Goal: Book appointment/travel/reservation

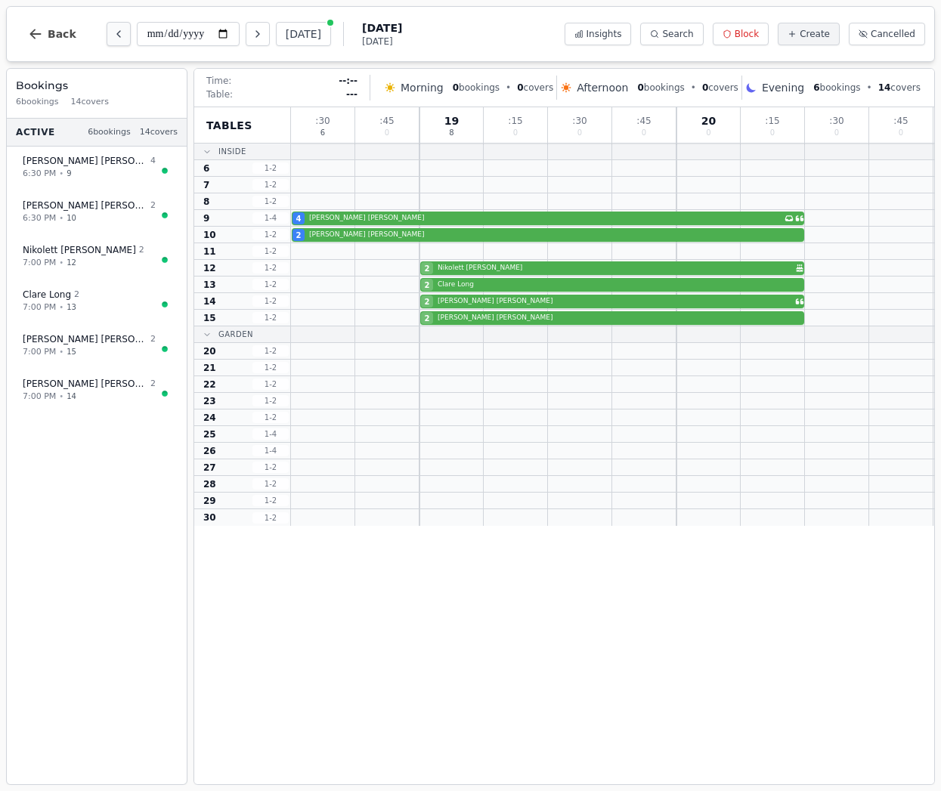
click at [118, 33] on icon "Previous day" at bounding box center [119, 34] width 12 height 12
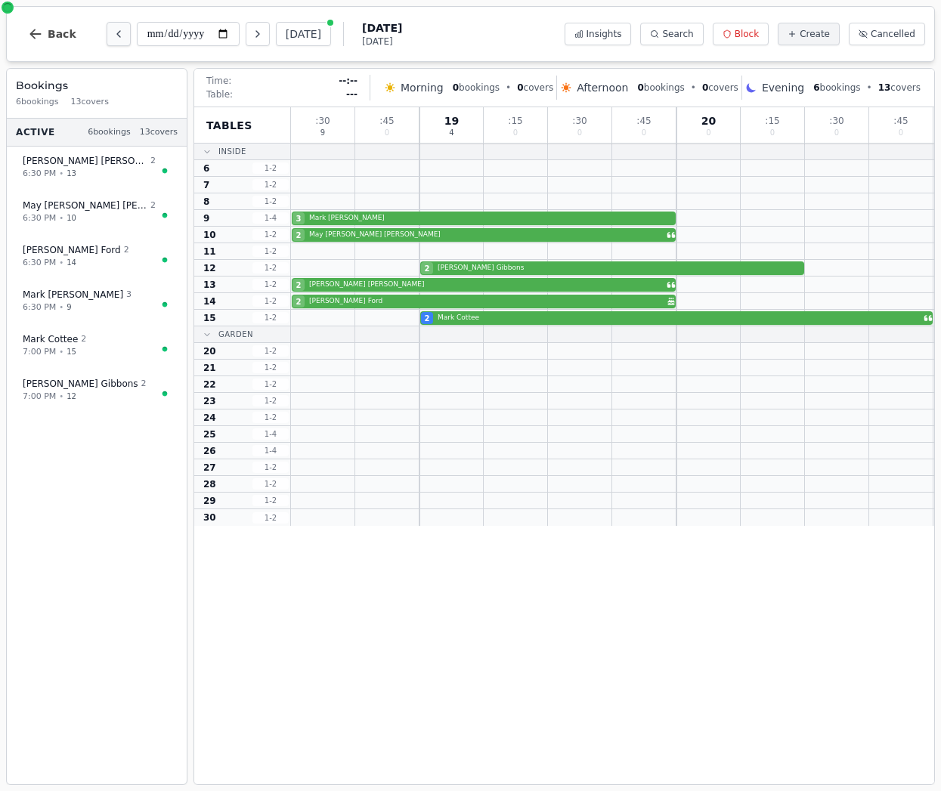
click at [118, 33] on icon "Previous day" at bounding box center [119, 34] width 12 height 12
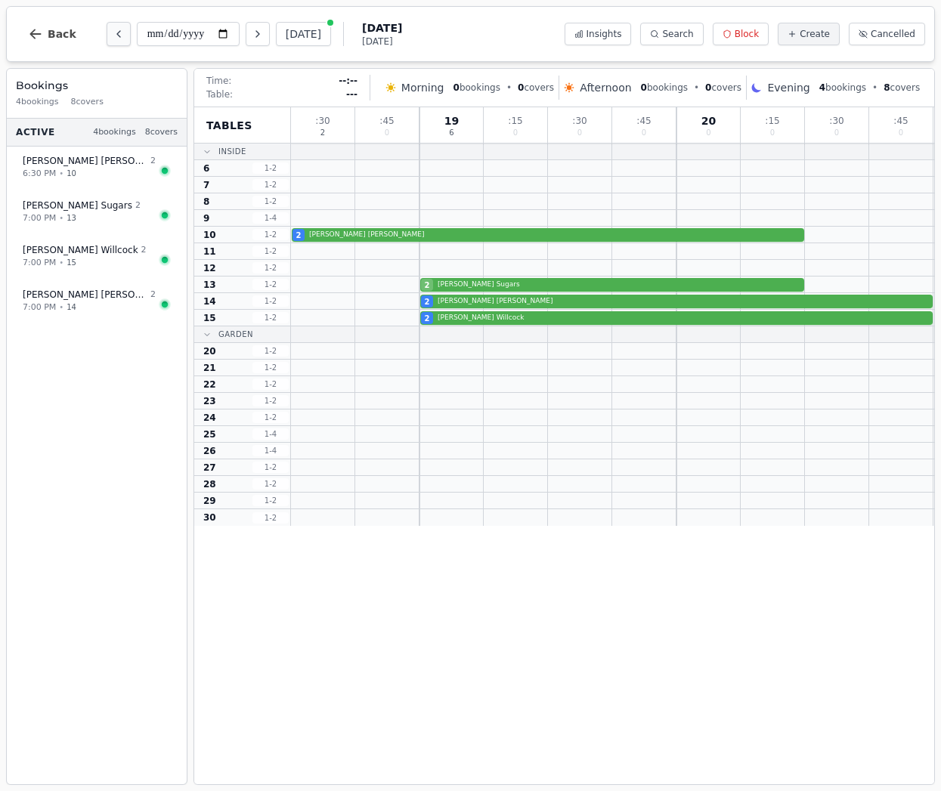
click at [118, 33] on icon "Previous day" at bounding box center [119, 34] width 12 height 12
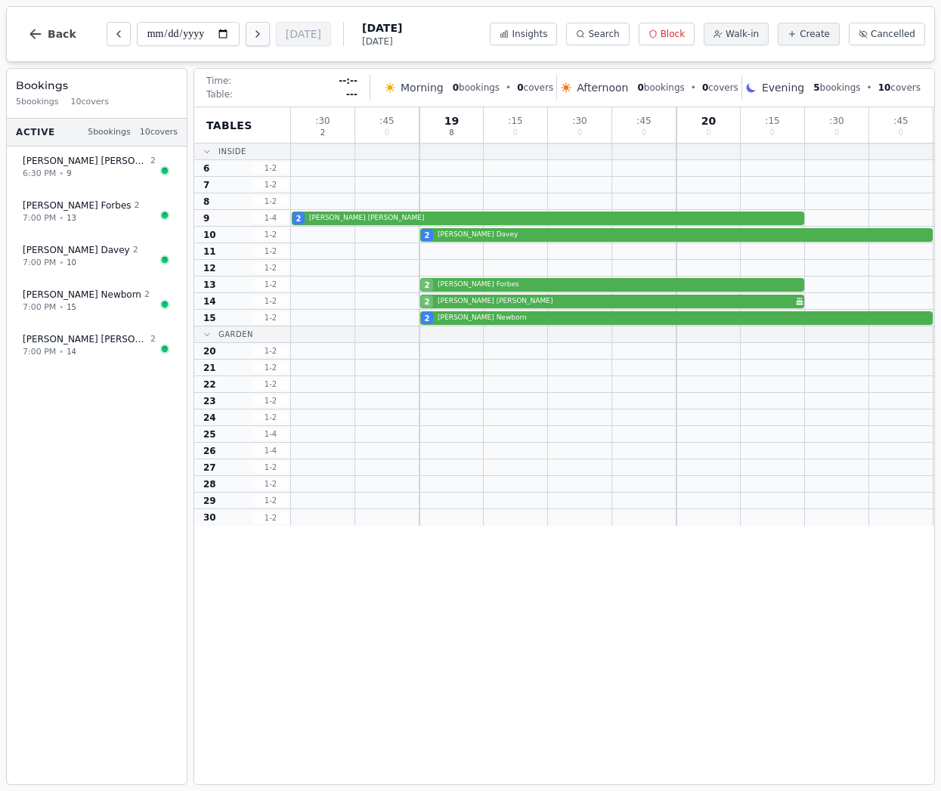
click at [252, 31] on icon "Next day" at bounding box center [258, 34] width 12 height 12
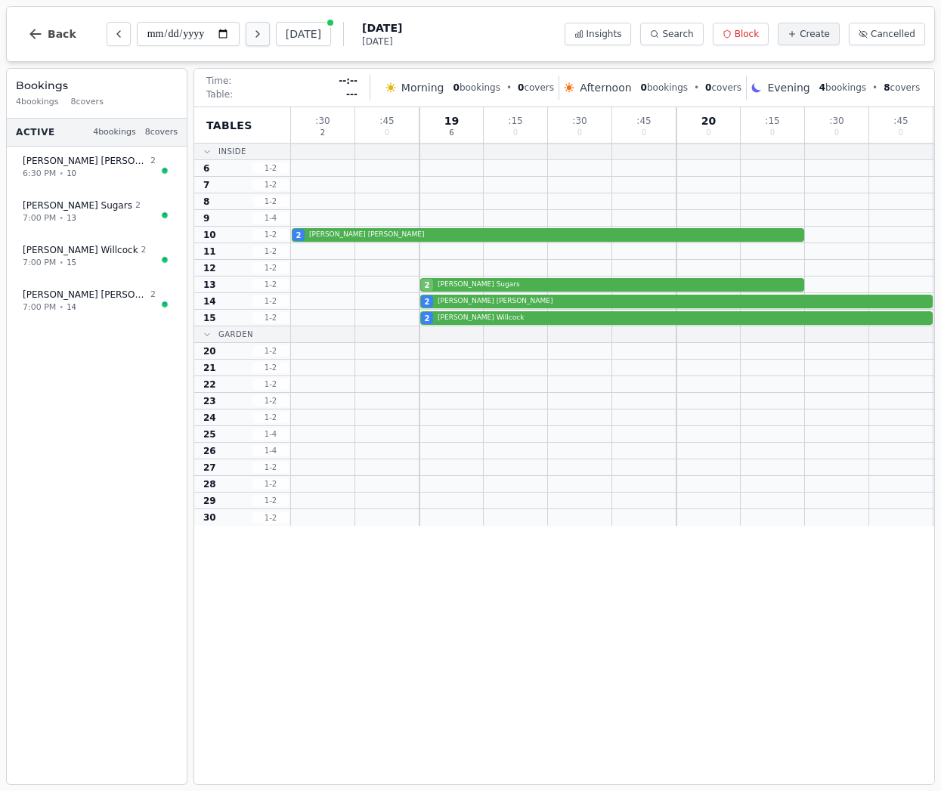
click at [252, 31] on icon "Next day" at bounding box center [258, 34] width 12 height 12
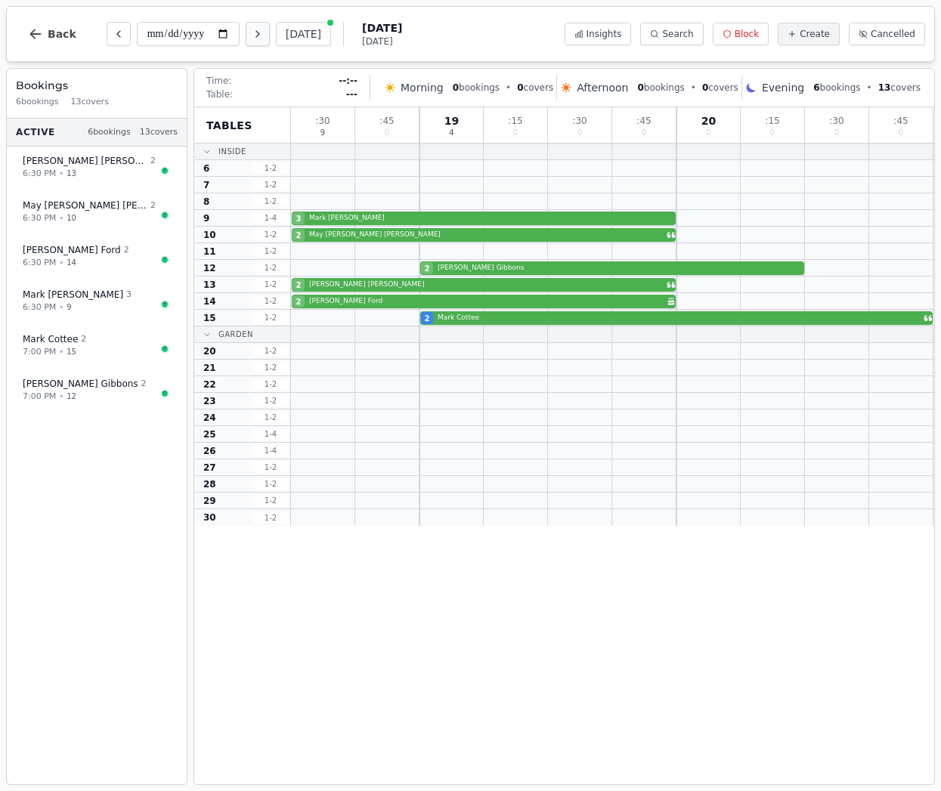
click at [252, 31] on icon "Next day" at bounding box center [258, 34] width 12 height 12
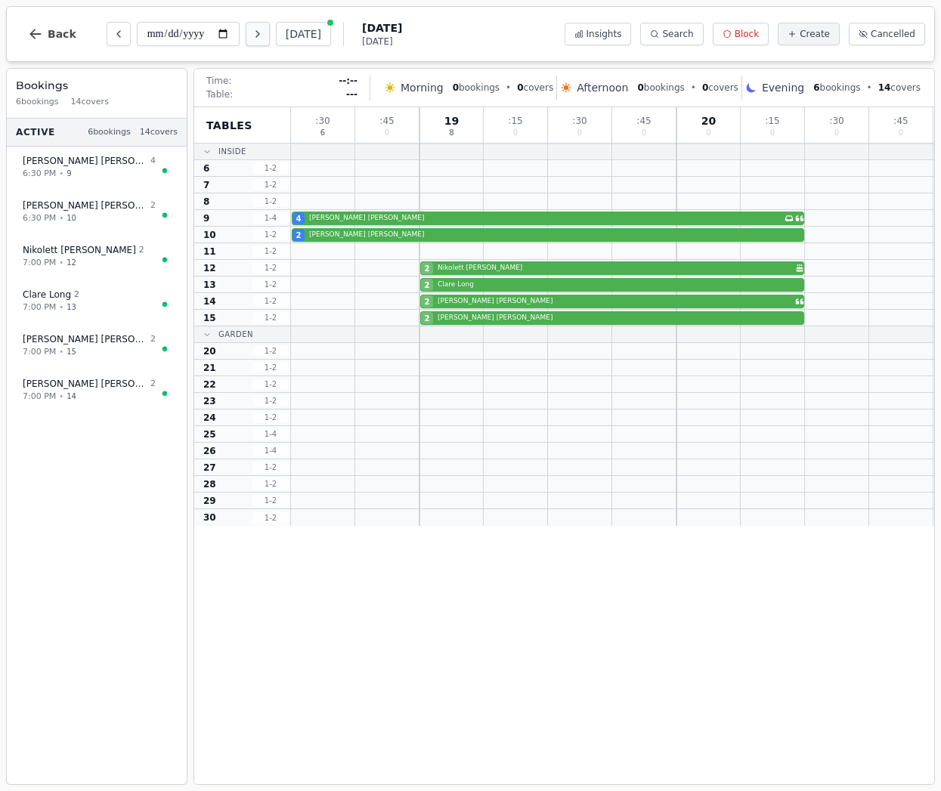
click at [252, 31] on icon "Next day" at bounding box center [258, 34] width 12 height 12
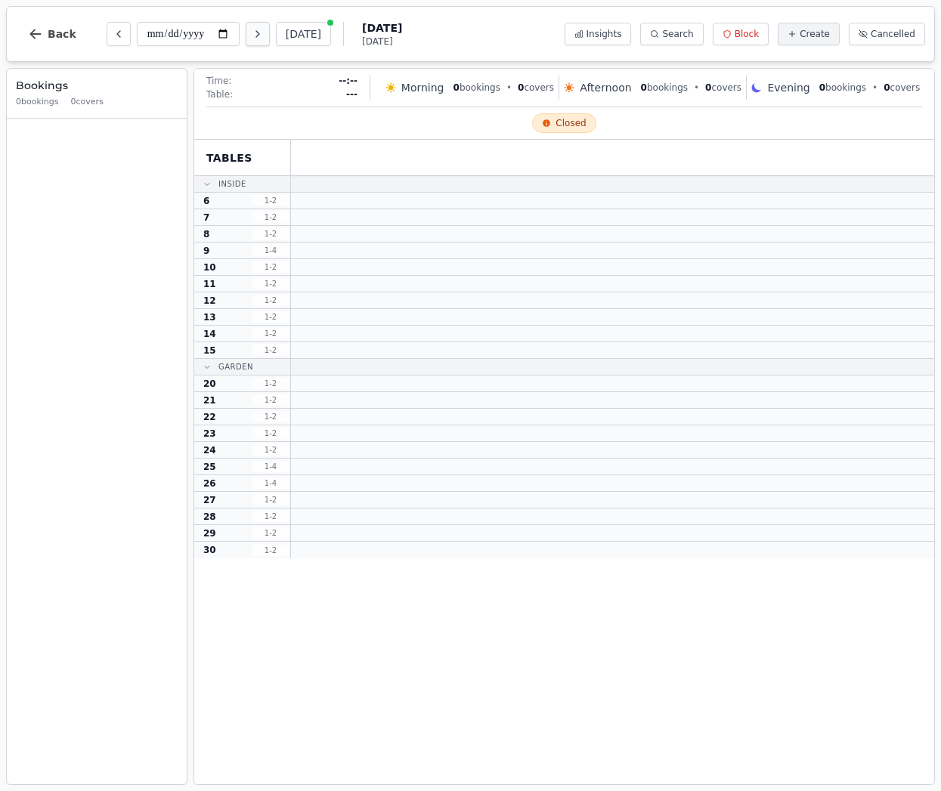
click at [252, 31] on icon "Next day" at bounding box center [258, 34] width 12 height 12
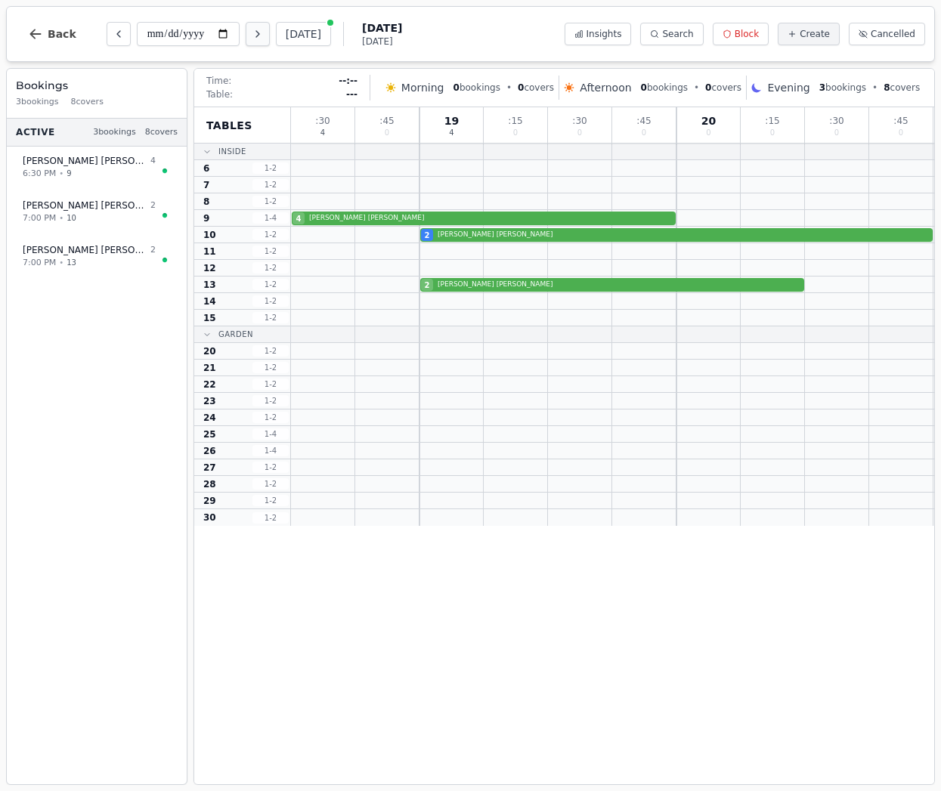
click at [252, 31] on icon "Next day" at bounding box center [258, 34] width 12 height 12
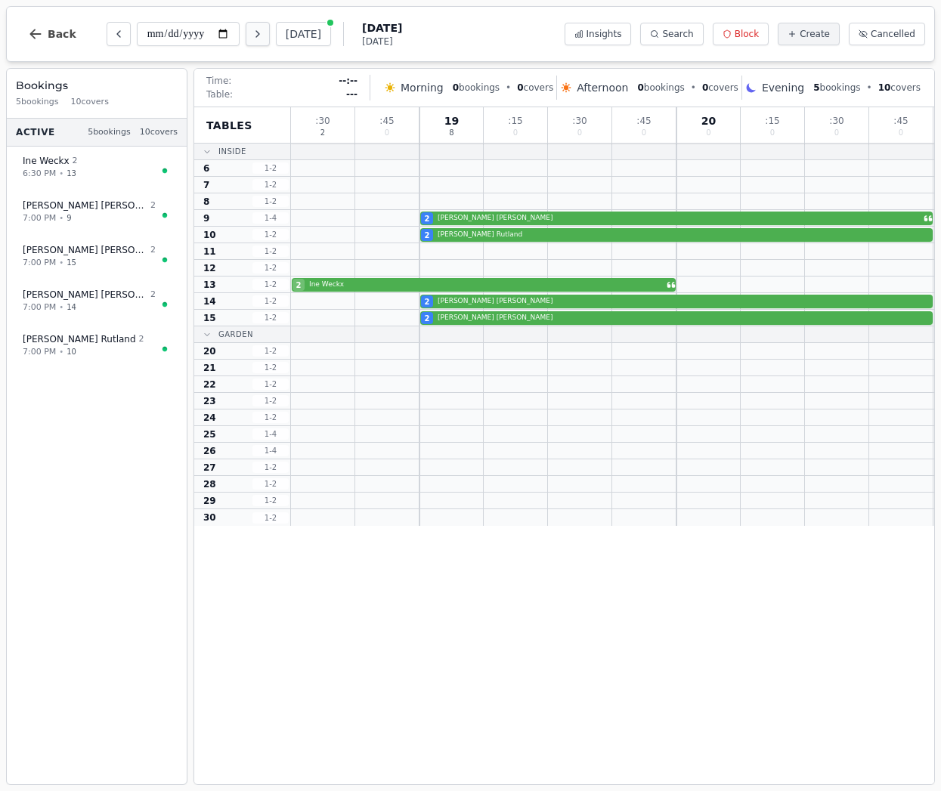
click at [252, 31] on icon "Next day" at bounding box center [258, 34] width 12 height 12
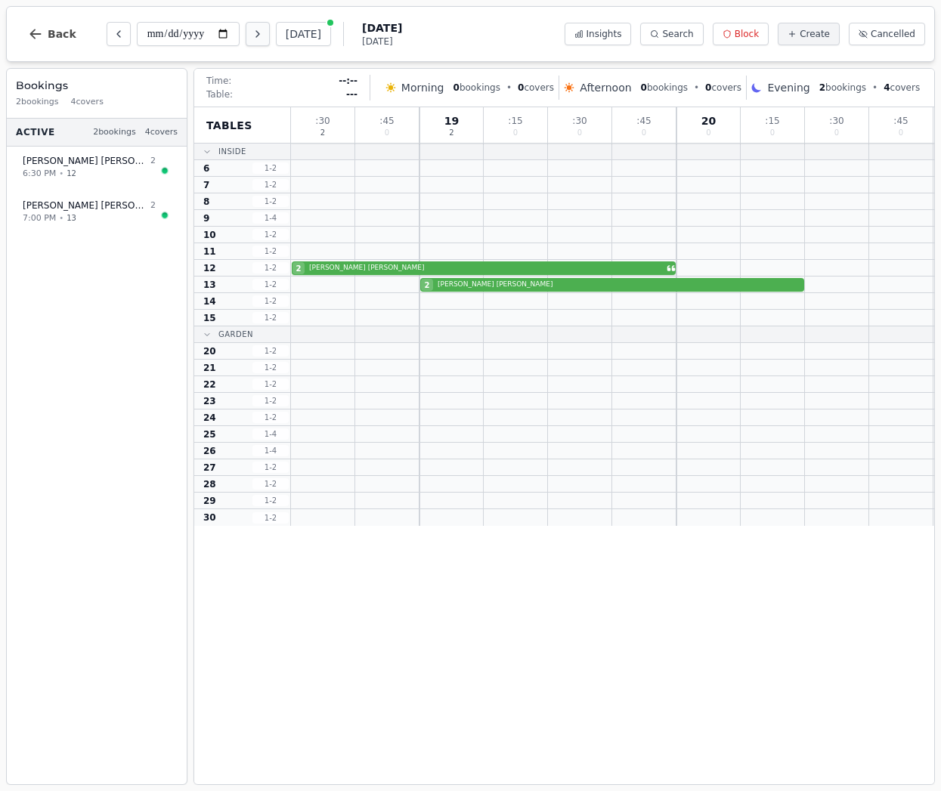
click at [252, 31] on icon "Next day" at bounding box center [258, 34] width 12 height 12
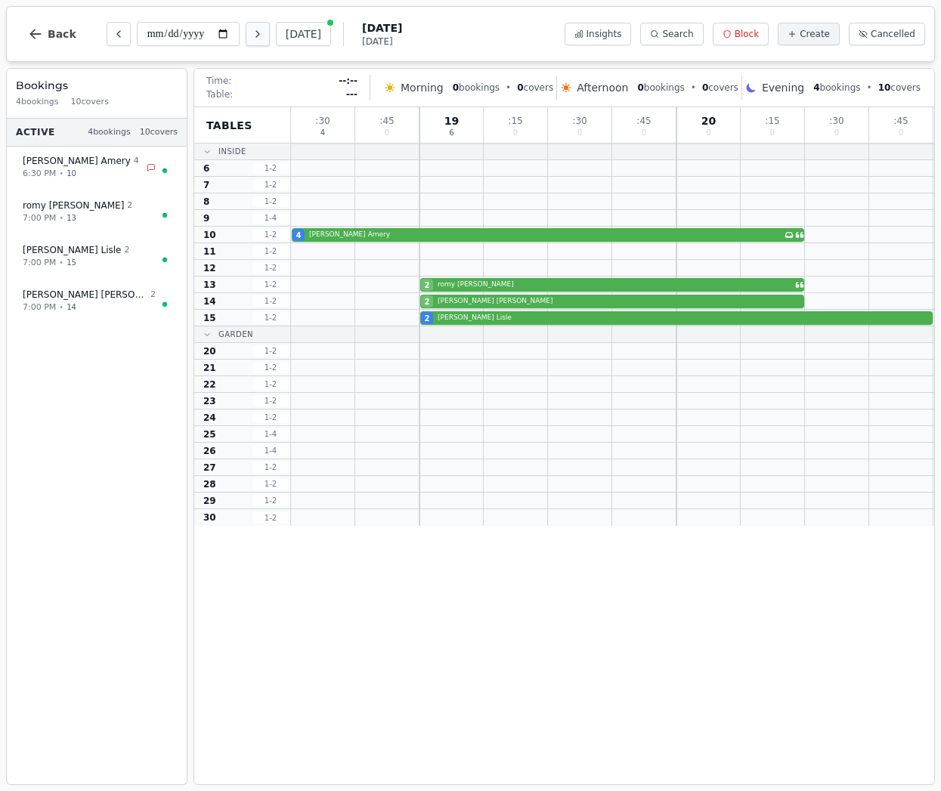
click at [252, 31] on icon "Next day" at bounding box center [258, 34] width 12 height 12
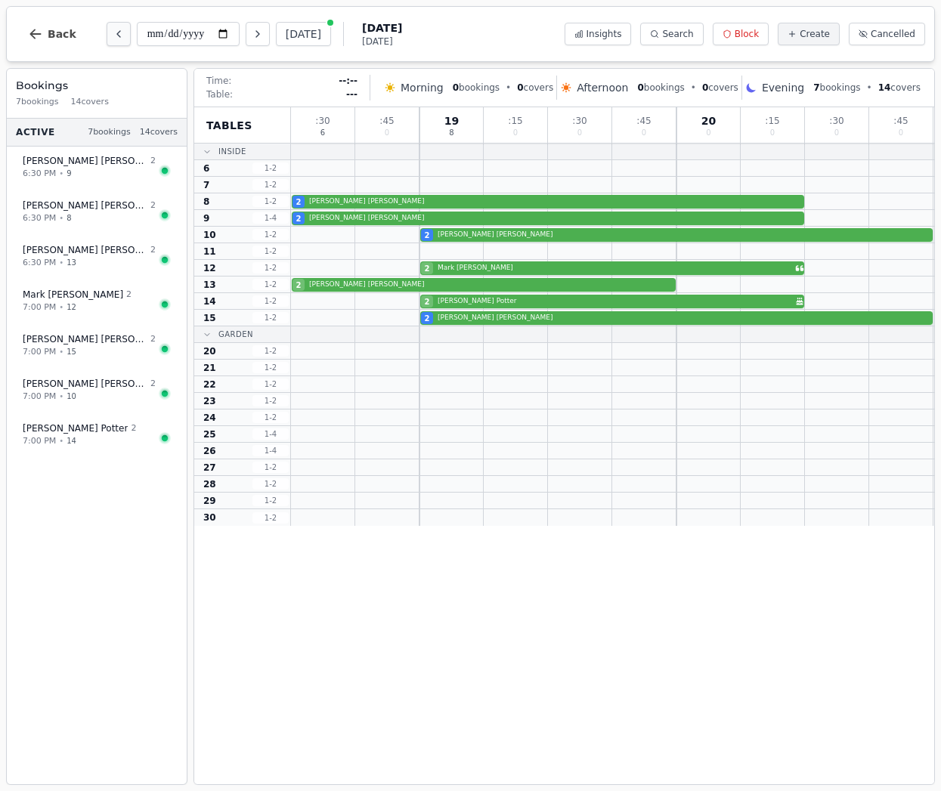
click at [113, 32] on icon "Previous day" at bounding box center [119, 34] width 12 height 12
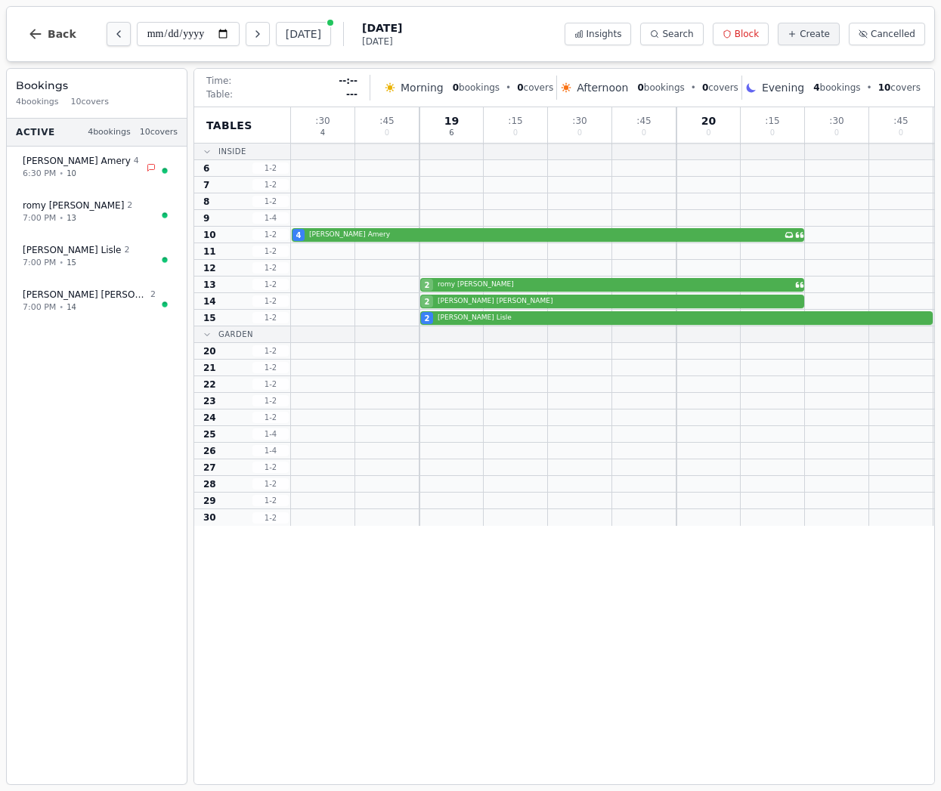
click at [113, 32] on icon "Previous day" at bounding box center [119, 34] width 12 height 12
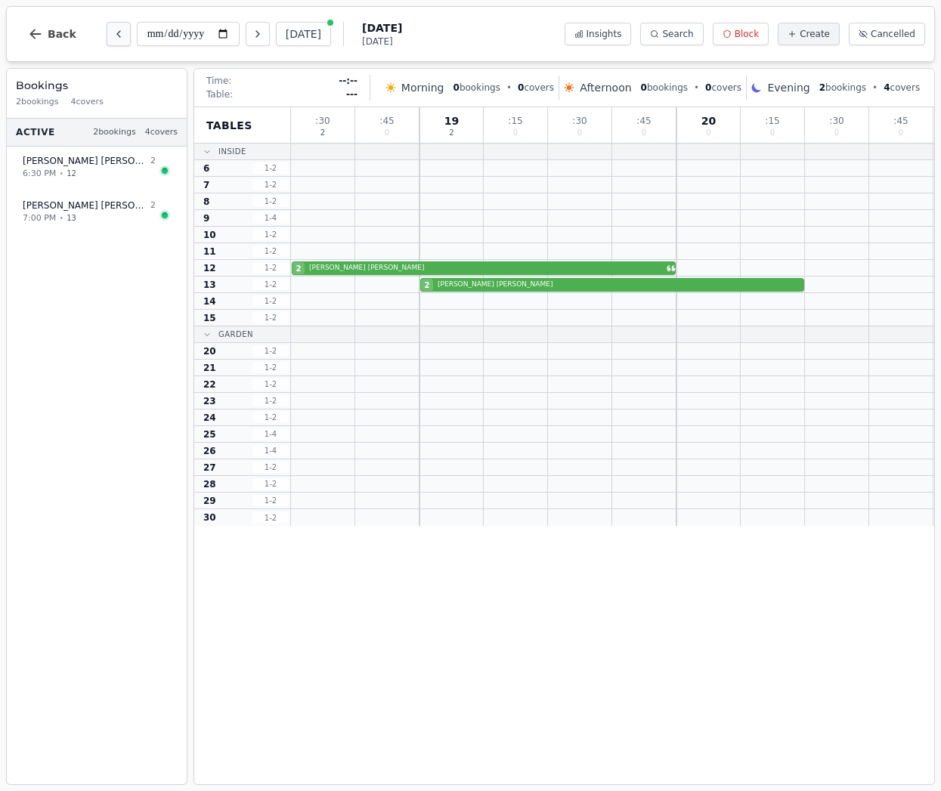
click at [113, 32] on icon "Previous day" at bounding box center [119, 34] width 12 height 12
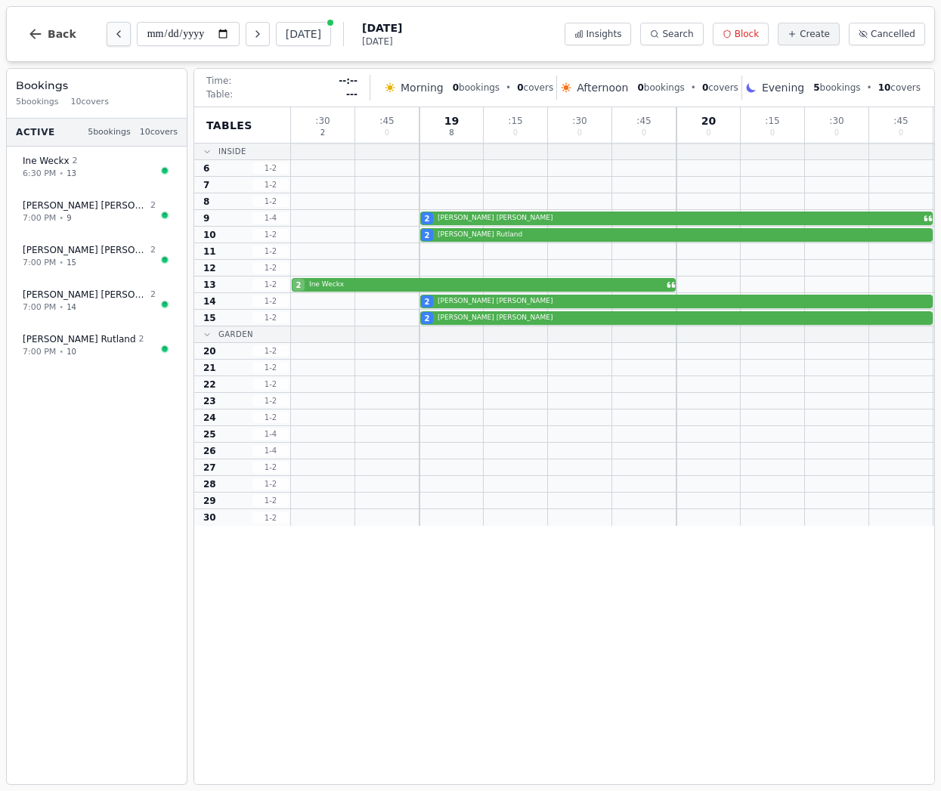
click at [113, 32] on icon "Previous day" at bounding box center [119, 34] width 12 height 12
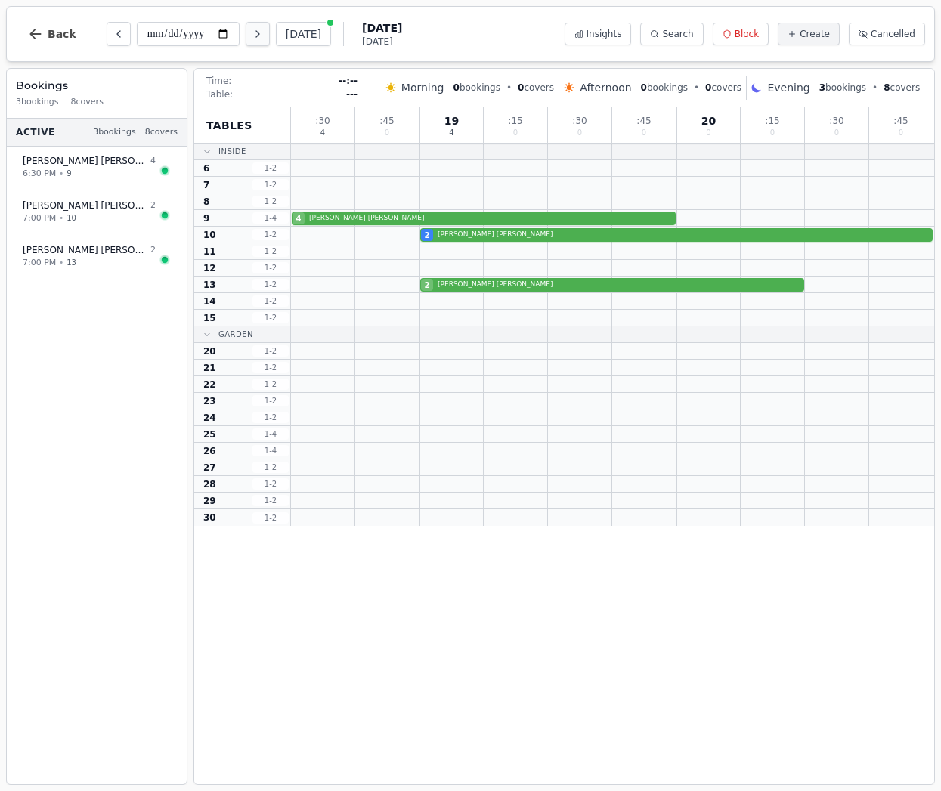
click at [252, 36] on icon "Next day" at bounding box center [258, 34] width 12 height 12
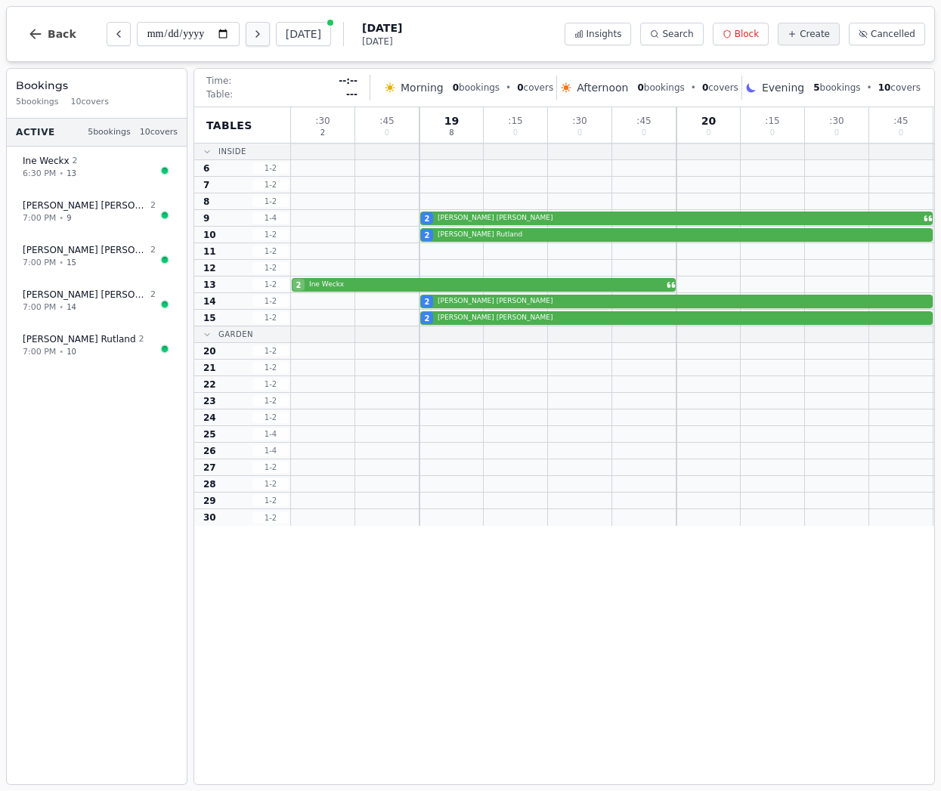
click at [252, 36] on icon "Next day" at bounding box center [258, 34] width 12 height 12
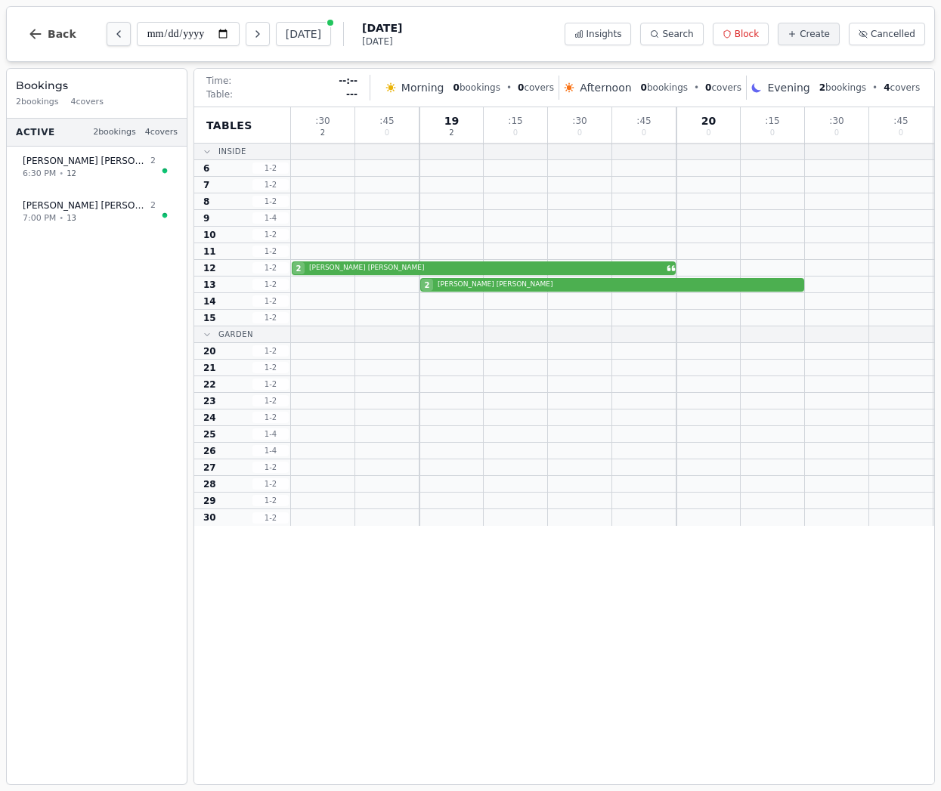
click at [121, 35] on icon "Previous day" at bounding box center [119, 34] width 12 height 12
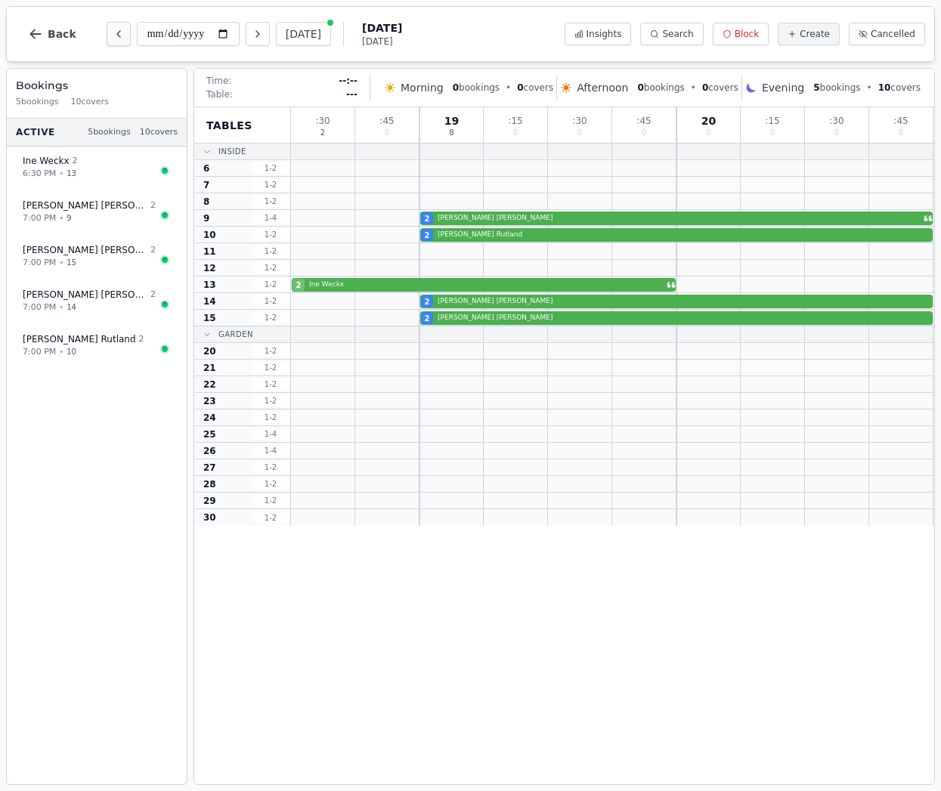
click at [121, 35] on icon "Previous day" at bounding box center [119, 34] width 12 height 12
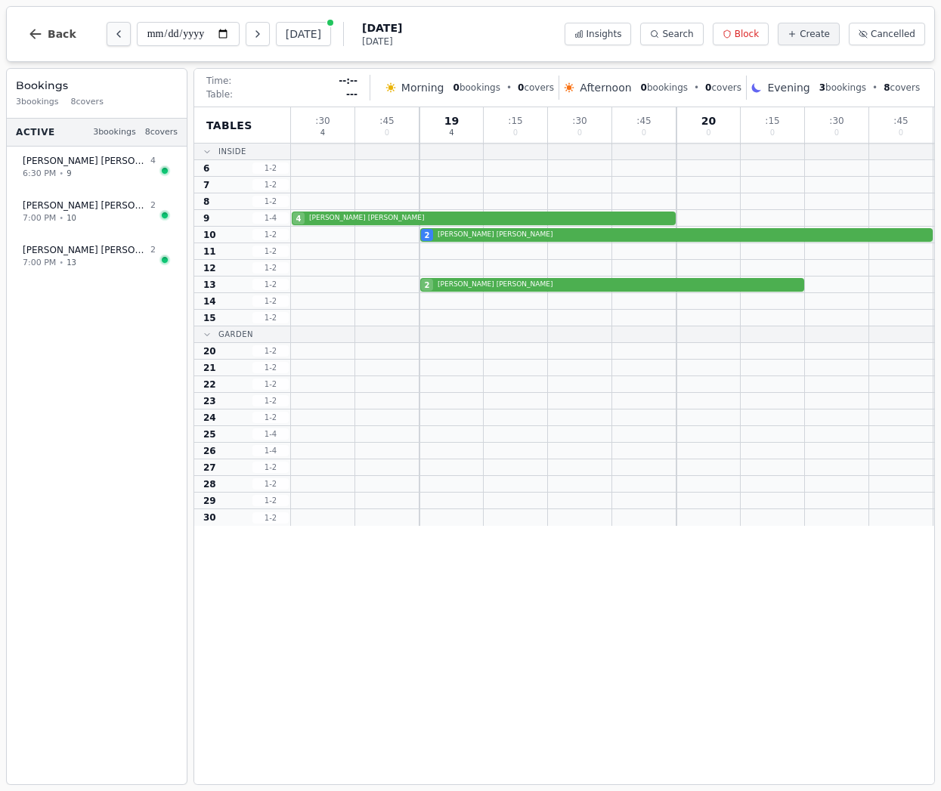
click at [121, 35] on icon "Previous day" at bounding box center [119, 34] width 12 height 12
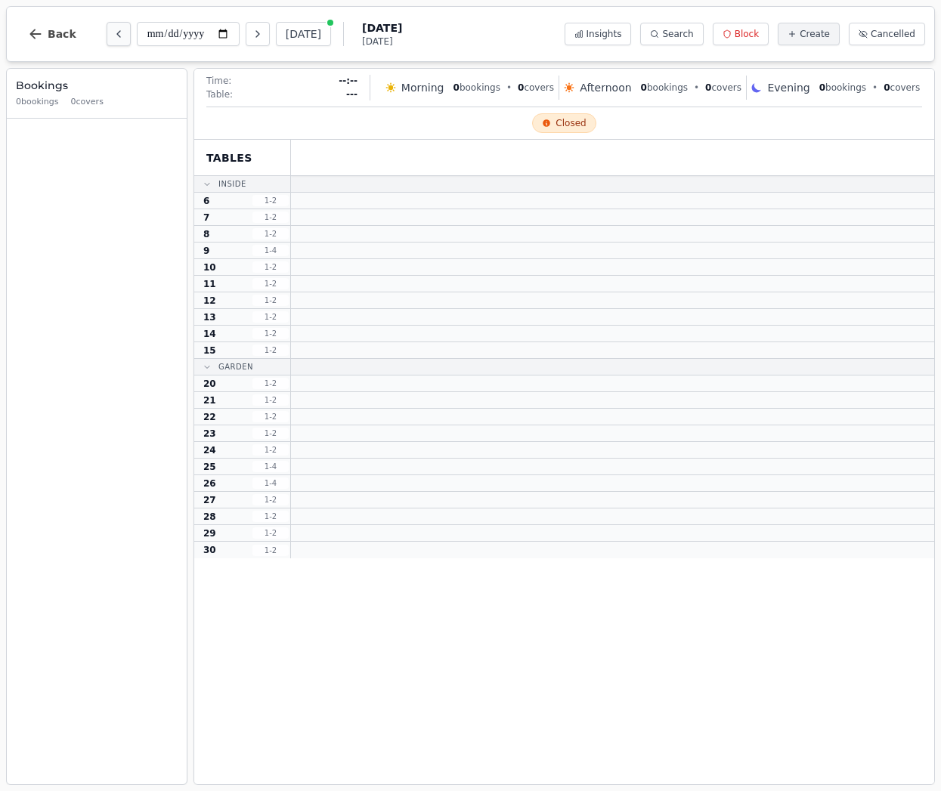
click at [121, 35] on icon "Previous day" at bounding box center [119, 34] width 12 height 12
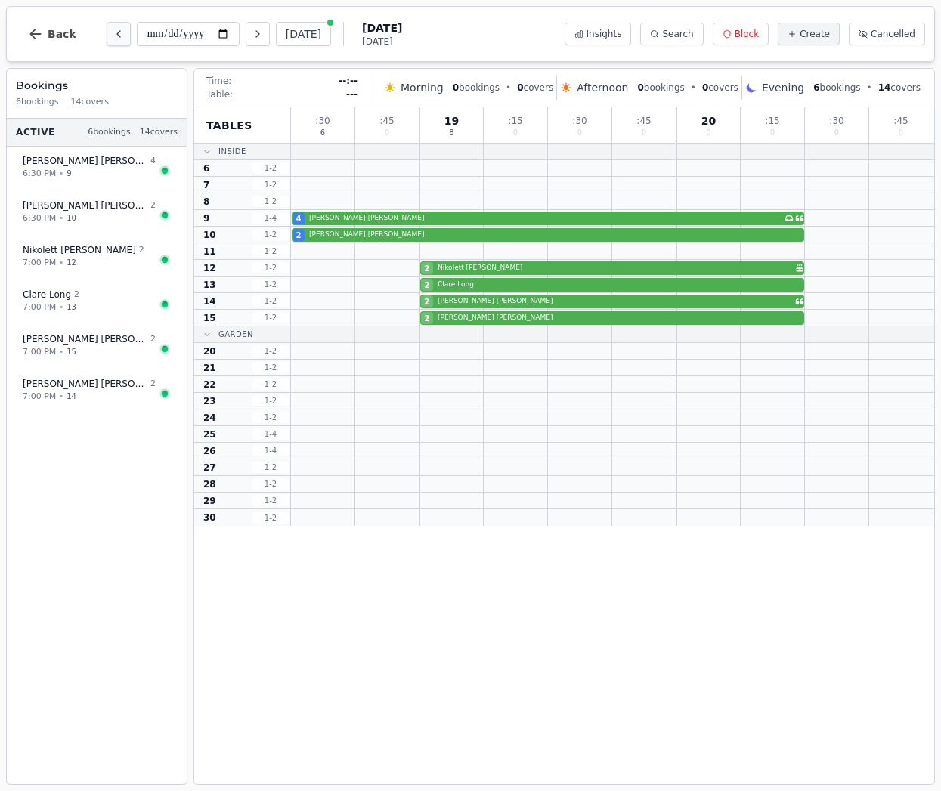
click at [121, 35] on icon "Previous day" at bounding box center [119, 34] width 12 height 12
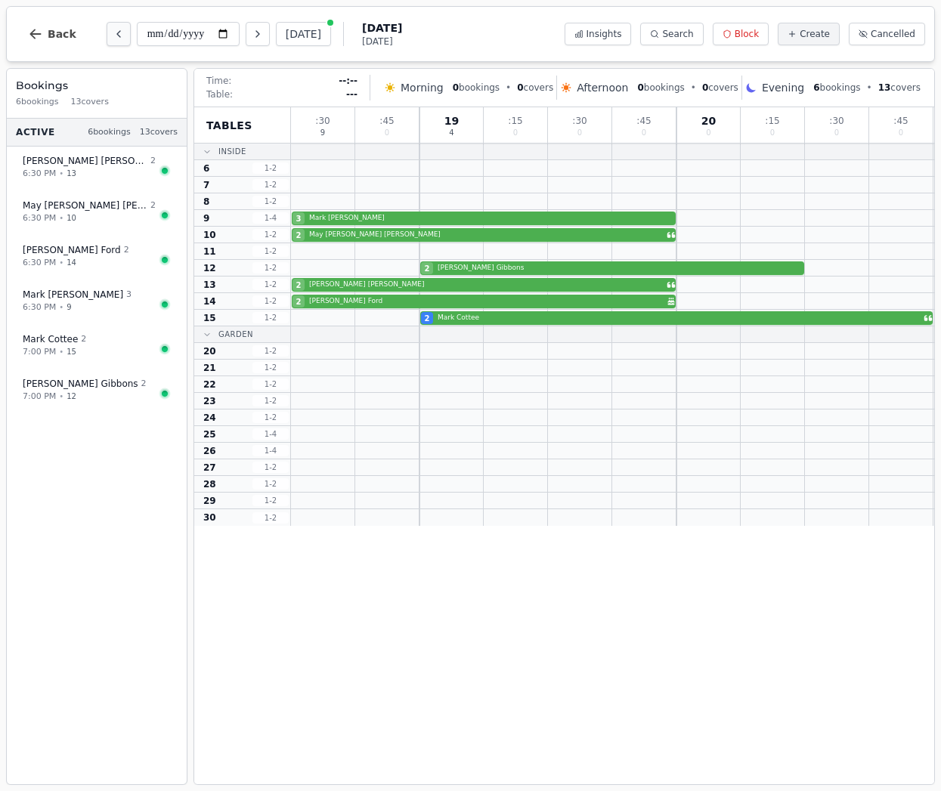
click at [121, 35] on icon "Previous day" at bounding box center [119, 34] width 12 height 12
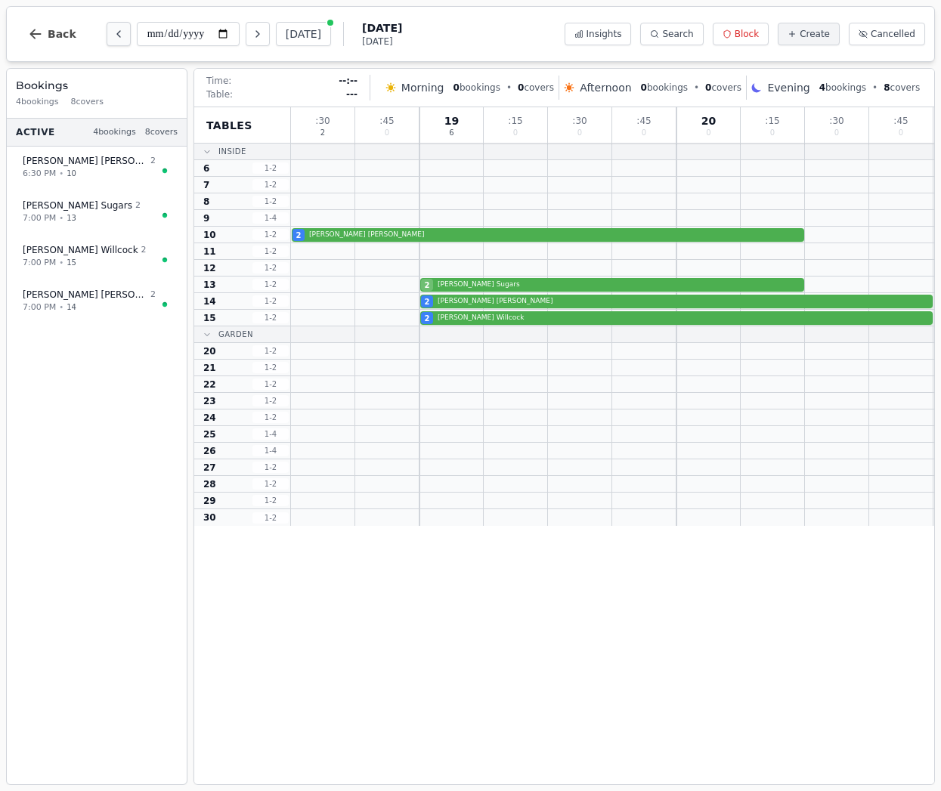
click at [121, 35] on icon "Previous day" at bounding box center [119, 34] width 12 height 12
type input "**********"
